Goal: Task Accomplishment & Management: Use online tool/utility

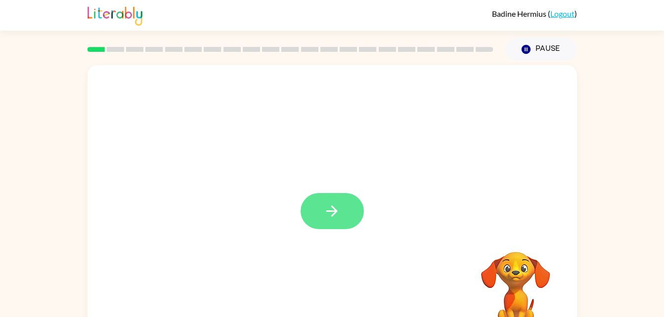
click at [334, 203] on icon "button" at bounding box center [331, 211] width 17 height 17
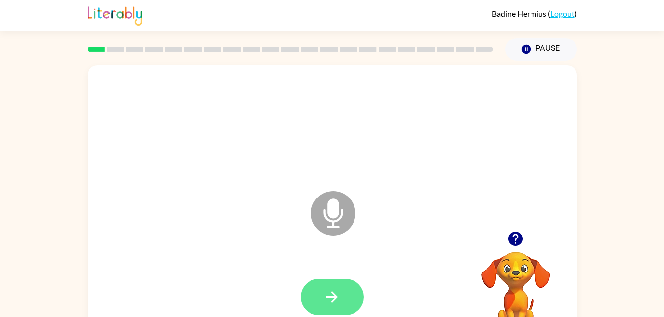
click at [344, 295] on button "button" at bounding box center [331, 297] width 63 height 36
click at [351, 297] on button "button" at bounding box center [331, 297] width 63 height 36
click at [336, 295] on icon "button" at bounding box center [331, 297] width 17 height 17
click at [339, 298] on icon "button" at bounding box center [331, 297] width 17 height 17
click at [335, 294] on icon "button" at bounding box center [331, 297] width 17 height 17
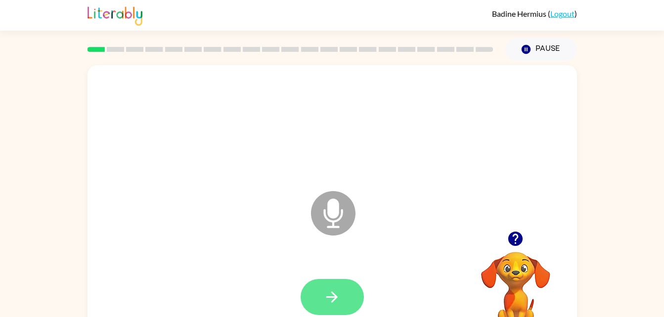
click at [352, 297] on button "button" at bounding box center [331, 297] width 63 height 36
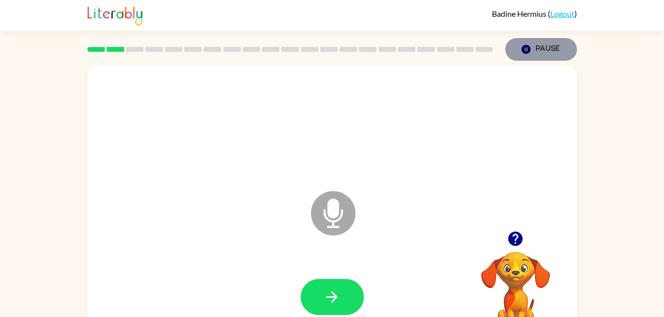
click at [532, 45] on button "Pause Pause" at bounding box center [541, 49] width 72 height 23
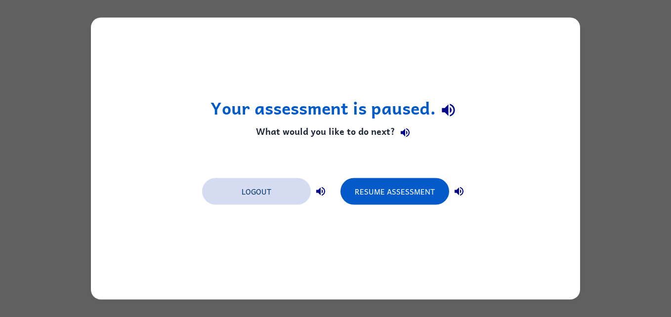
click at [261, 189] on button "Logout" at bounding box center [256, 191] width 109 height 27
